Goal: Task Accomplishment & Management: Manage account settings

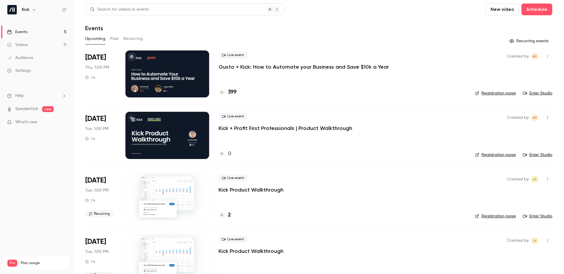
click at [256, 127] on p "Kick + Profit First Professionals | Product Walkthrough" at bounding box center [286, 128] width 134 height 7
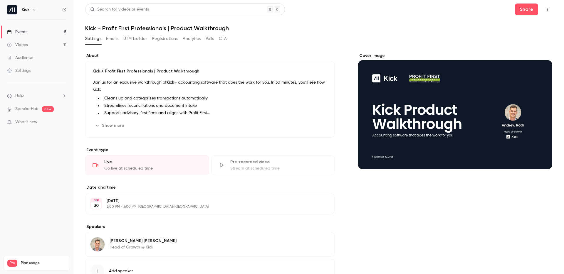
click at [114, 39] on button "Emails" at bounding box center [112, 38] width 12 height 9
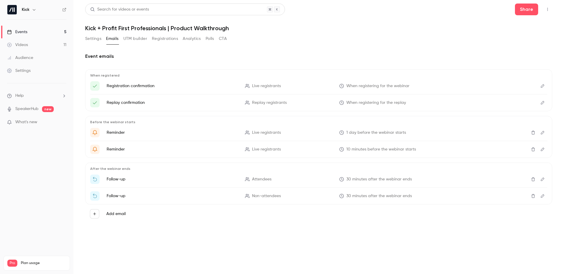
click at [126, 38] on button "UTM builder" at bounding box center [135, 38] width 24 height 9
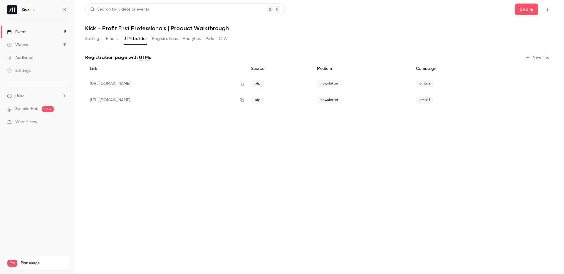
click at [160, 38] on button "Registrations" at bounding box center [165, 38] width 26 height 9
